Goal: Information Seeking & Learning: Learn about a topic

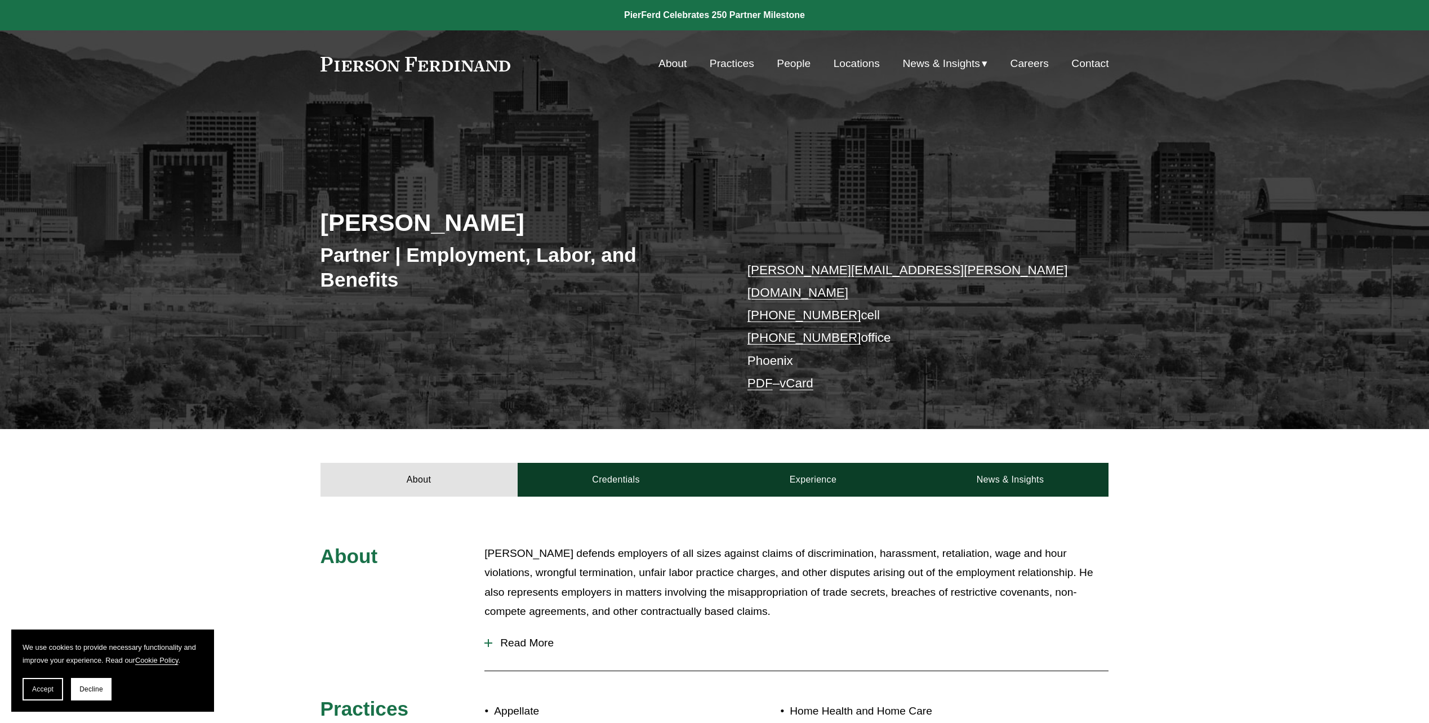
scroll to position [169, 0]
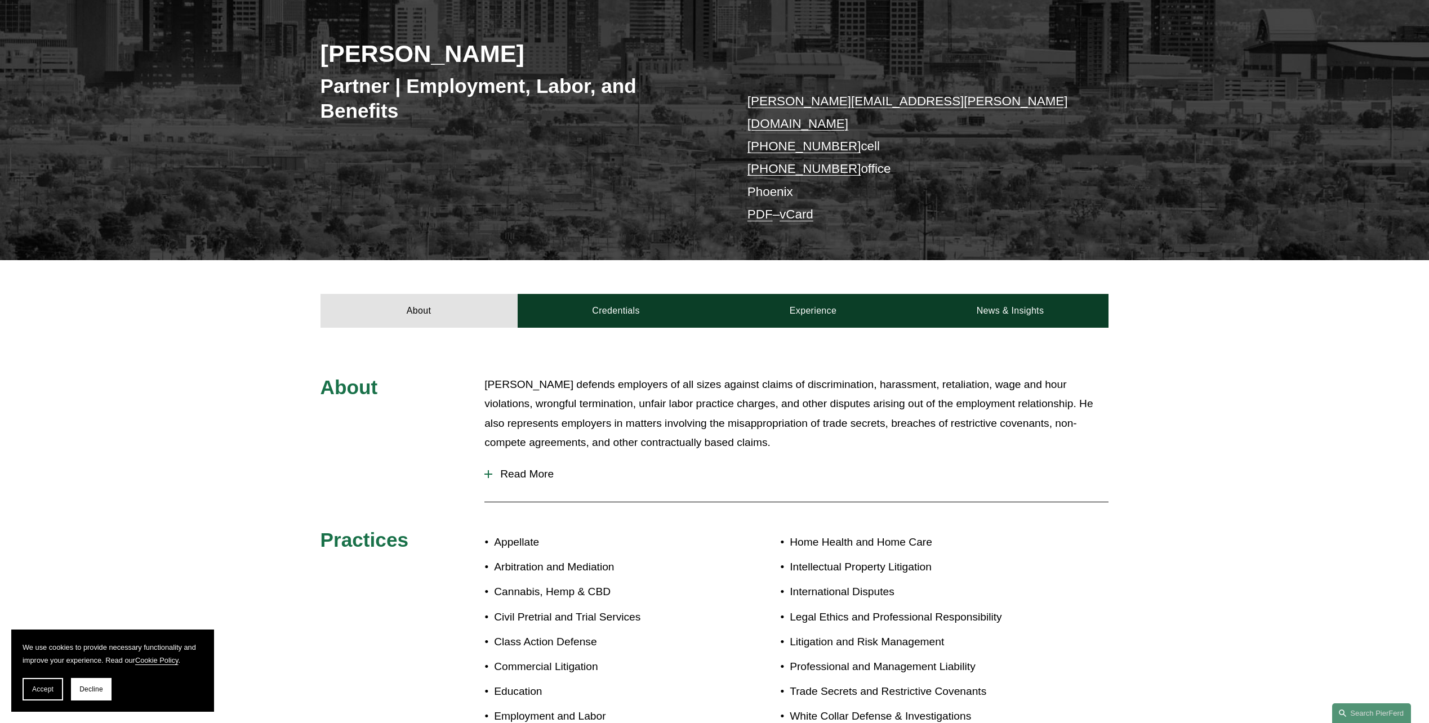
click at [1040, 269] on div "About Credentials Experience News & Insights" at bounding box center [714, 294] width 1429 height 68
click at [1038, 305] on link "News & Insights" at bounding box center [1009, 311] width 197 height 34
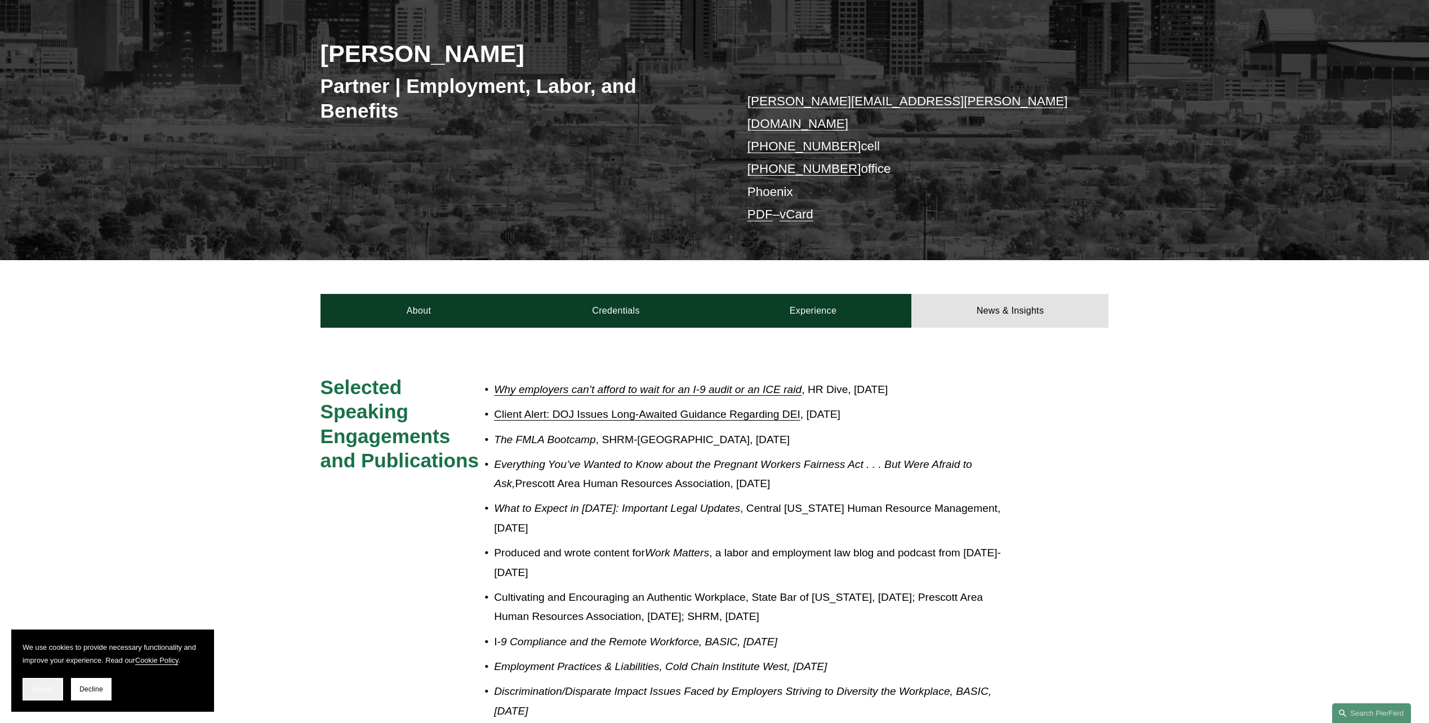
click at [50, 693] on span "Accept" at bounding box center [42, 689] width 21 height 8
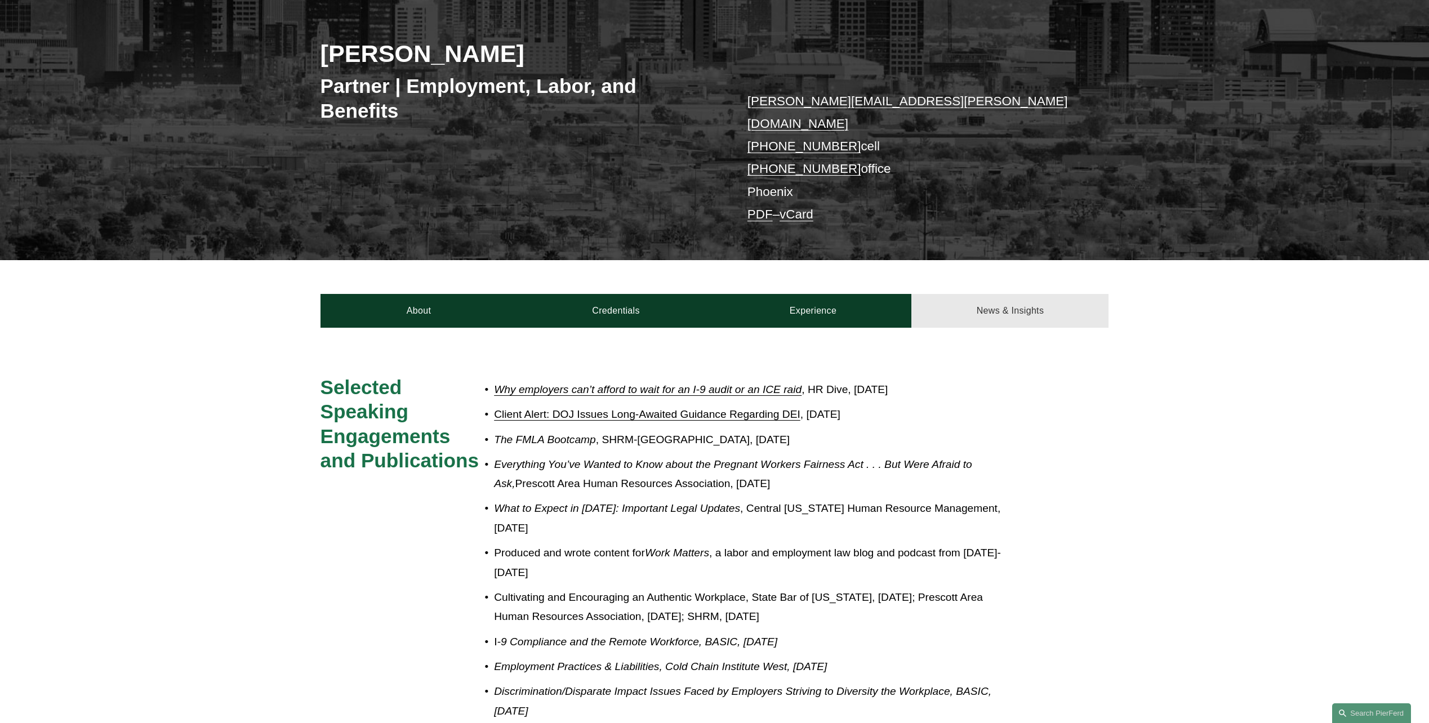
click at [964, 296] on link "News & Insights" at bounding box center [1009, 311] width 197 height 34
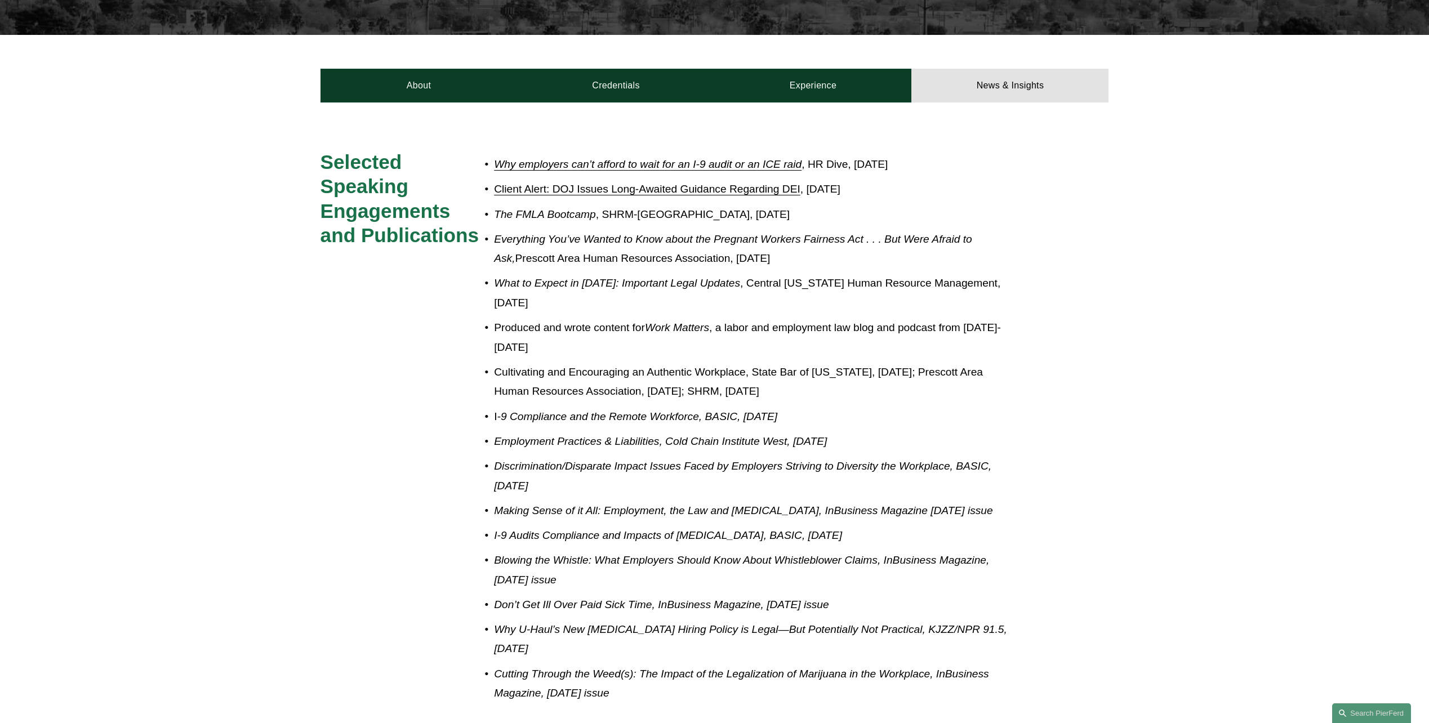
scroll to position [338, 0]
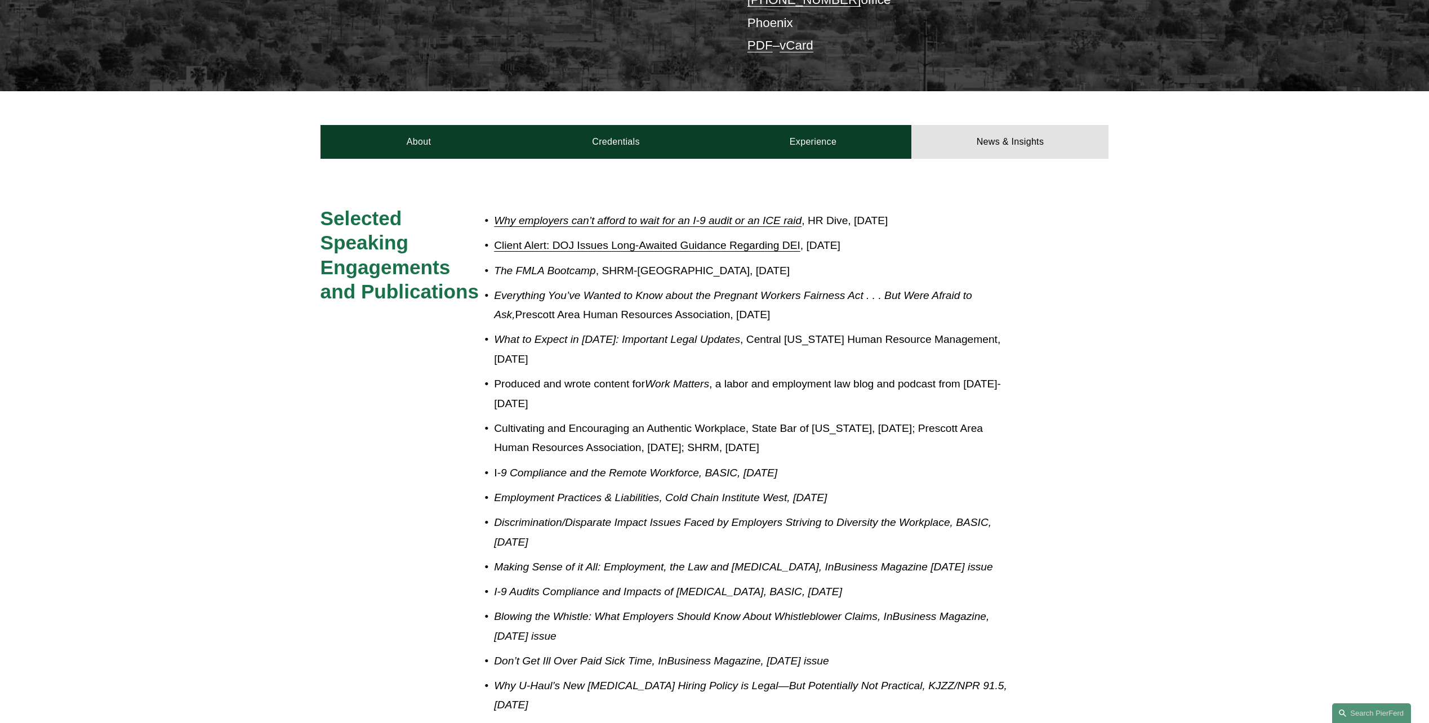
click at [605, 349] on p "What to Expect in [DATE]: Important Legal Updates , [GEOGRAPHIC_DATA][US_STATE]…" at bounding box center [752, 349] width 516 height 39
drag, startPoint x: 488, startPoint y: 333, endPoint x: 494, endPoint y: 308, distance: 26.0
drag, startPoint x: 494, startPoint y: 308, endPoint x: 364, endPoint y: 339, distance: 133.3
click at [364, 339] on div "Selected Speaking Engagements and Publications Why employers can’t afford to wa…" at bounding box center [714, 485] width 1429 height 559
drag, startPoint x: 364, startPoint y: 339, endPoint x: 282, endPoint y: 707, distance: 376.8
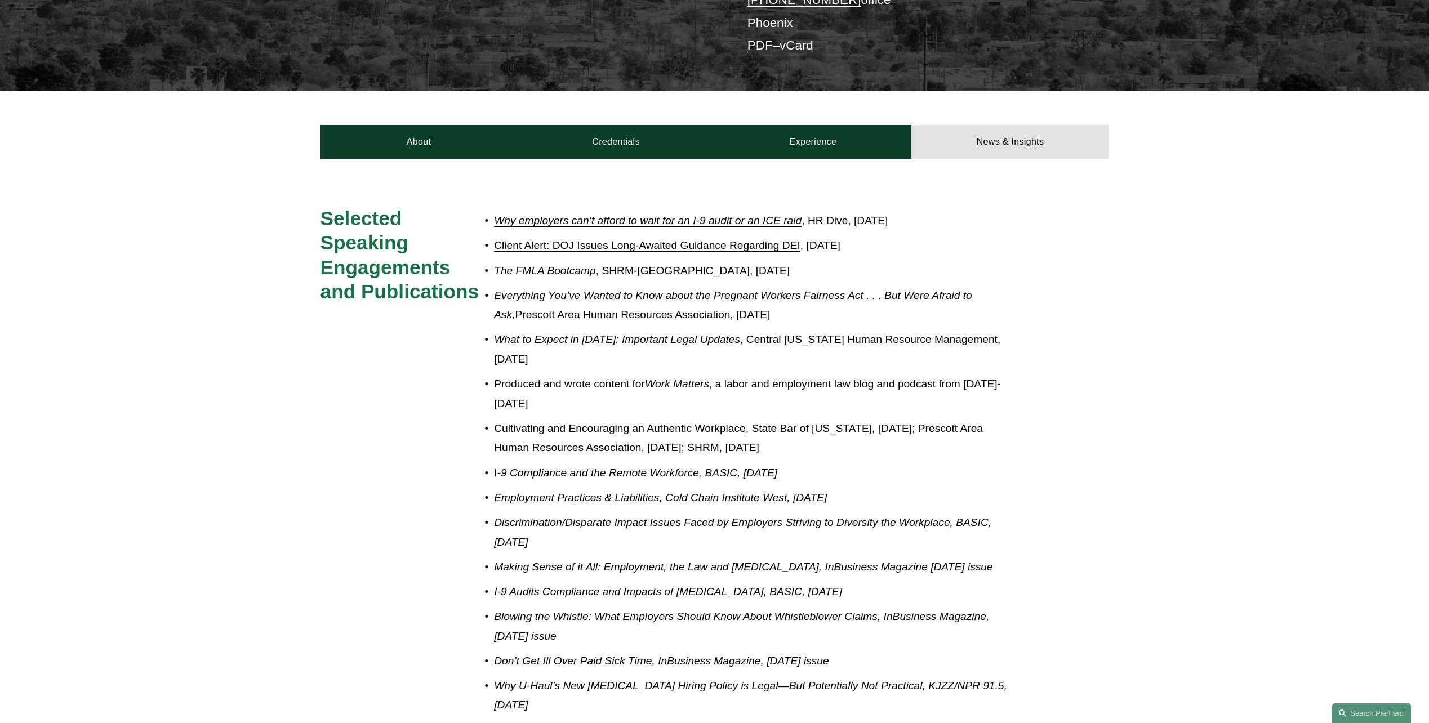
click at [282, 707] on div "Selected Speaking Engagements and Publications Why employers can’t afford to wa…" at bounding box center [714, 485] width 1429 height 559
drag, startPoint x: 522, startPoint y: 279, endPoint x: 888, endPoint y: 279, distance: 366.6
click at [888, 289] on em "Everything You’ve Wanted to Know about the Pregnant Workers Fairness Act . . . …" at bounding box center [734, 305] width 480 height 32
click at [270, 438] on div "Selected Speaking Engagements and Publications Why employers can’t afford to wa…" at bounding box center [714, 485] width 1429 height 559
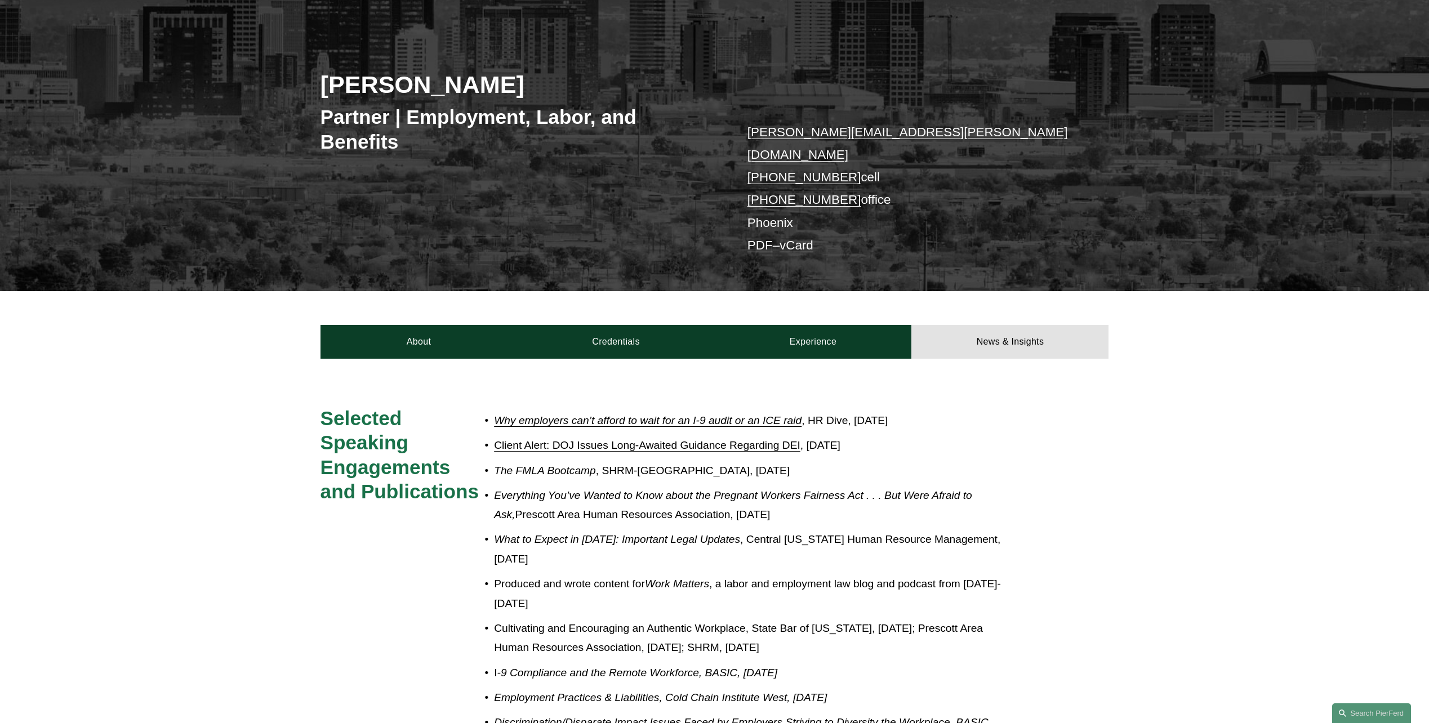
scroll to position [113, 0]
